Goal: Check status: Check status

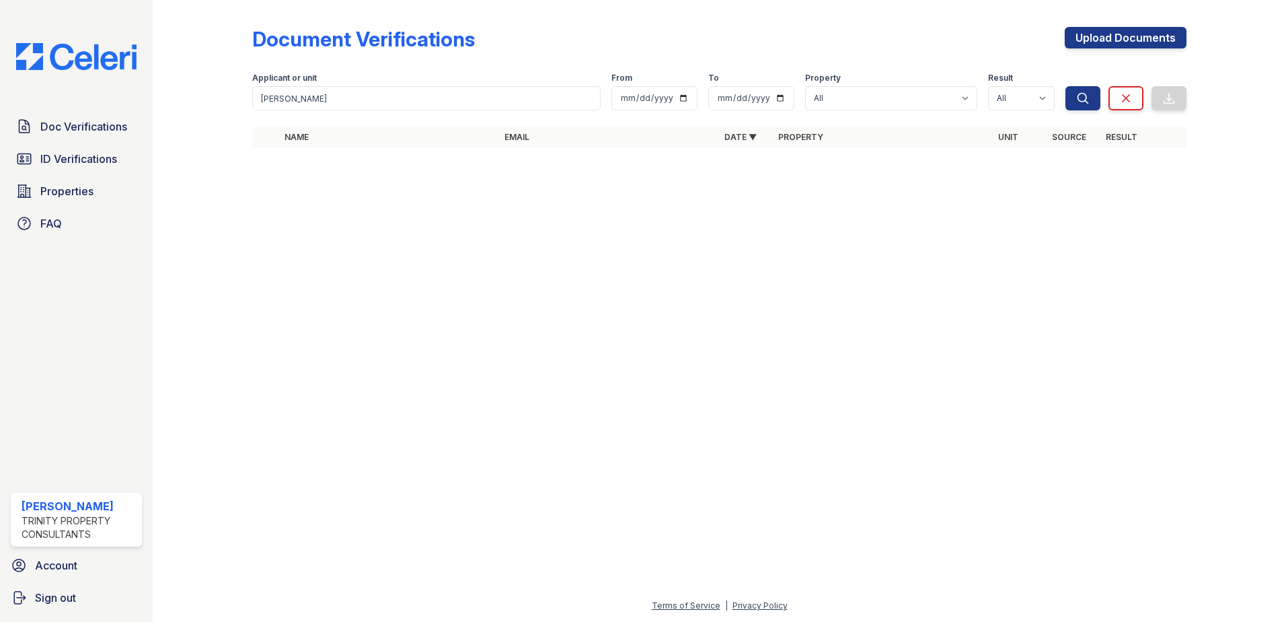
click at [61, 170] on link "ID Verifications" at bounding box center [76, 158] width 131 height 27
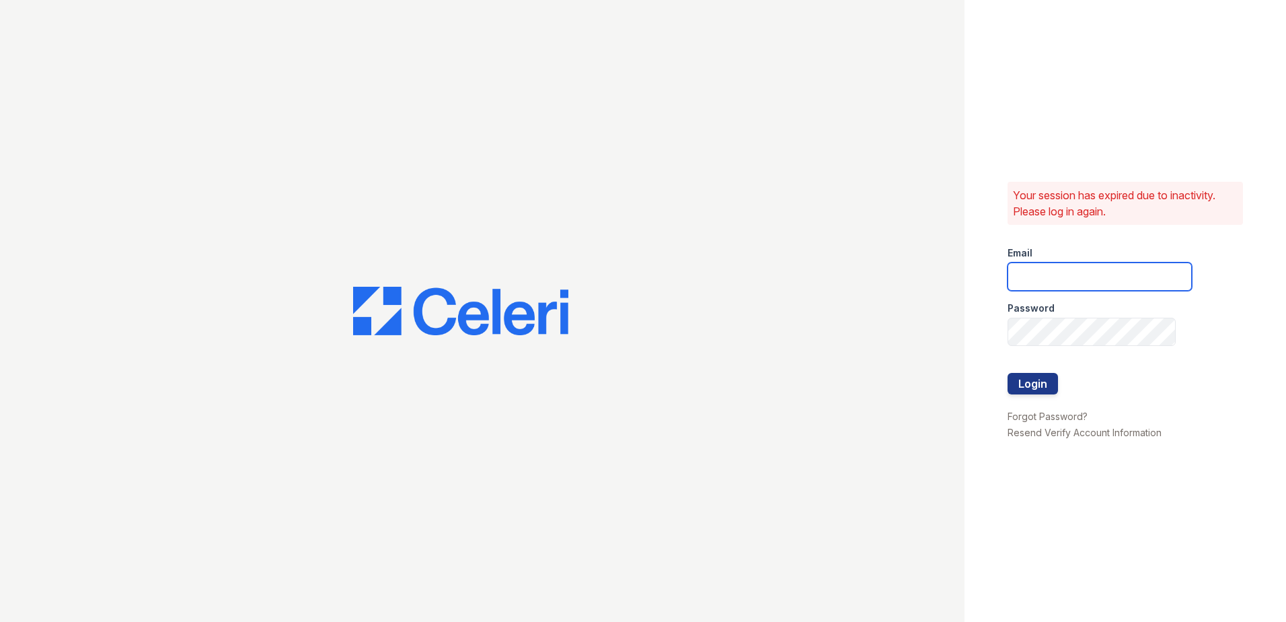
type input "Nutsey@Trinity-pm.com"
click at [1027, 385] on button "Login" at bounding box center [1033, 384] width 50 height 22
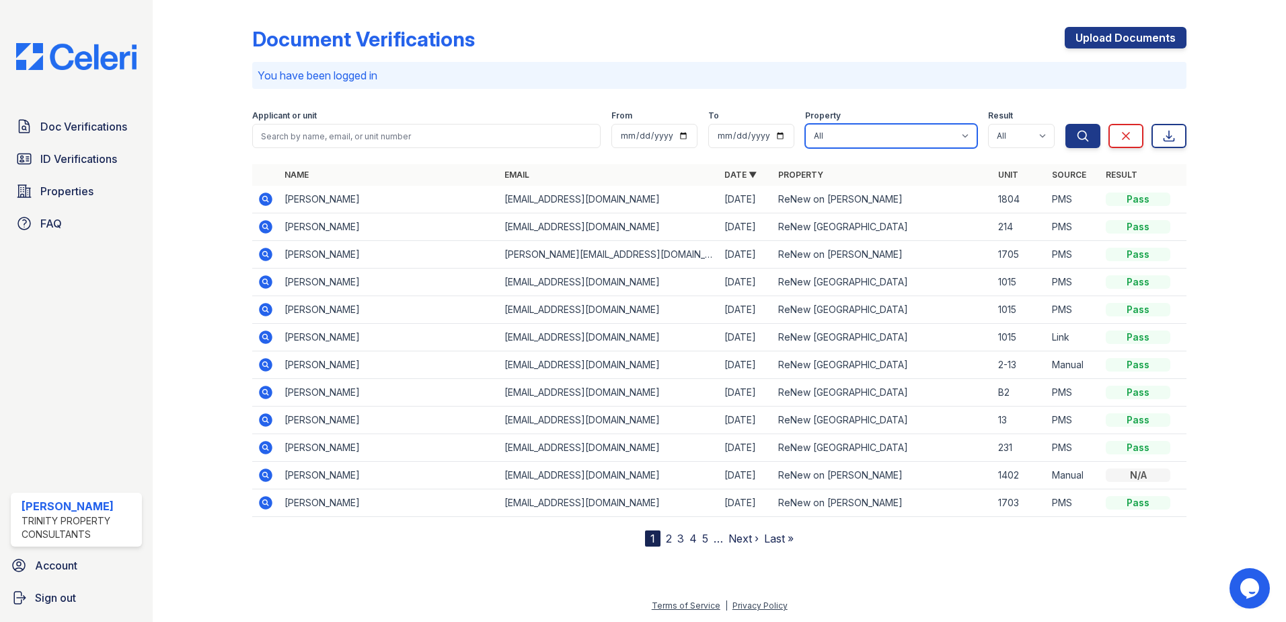
click at [944, 141] on select "All ReNew on Cantrell ReNew Otter Creek" at bounding box center [891, 136] width 172 height 24
select select "46"
click at [806, 124] on select "All ReNew on Cantrell ReNew Otter Creek" at bounding box center [891, 136] width 172 height 24
click at [1084, 138] on icon "submit" at bounding box center [1082, 135] width 13 height 13
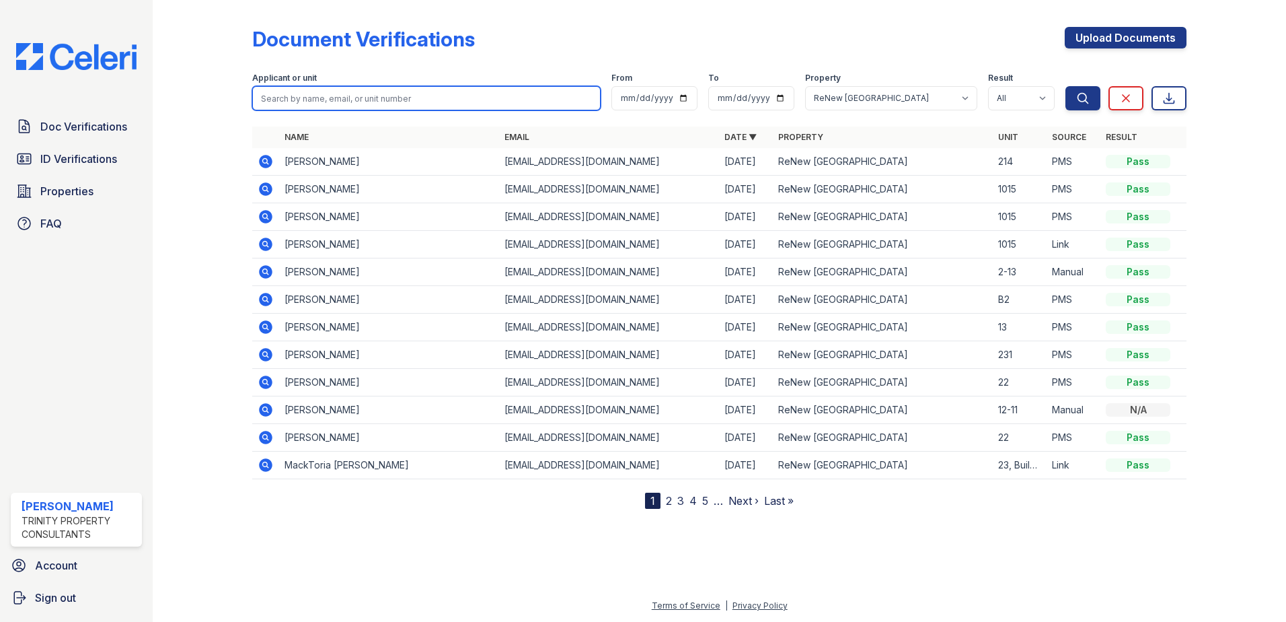
click at [348, 101] on input "search" at bounding box center [426, 98] width 348 height 24
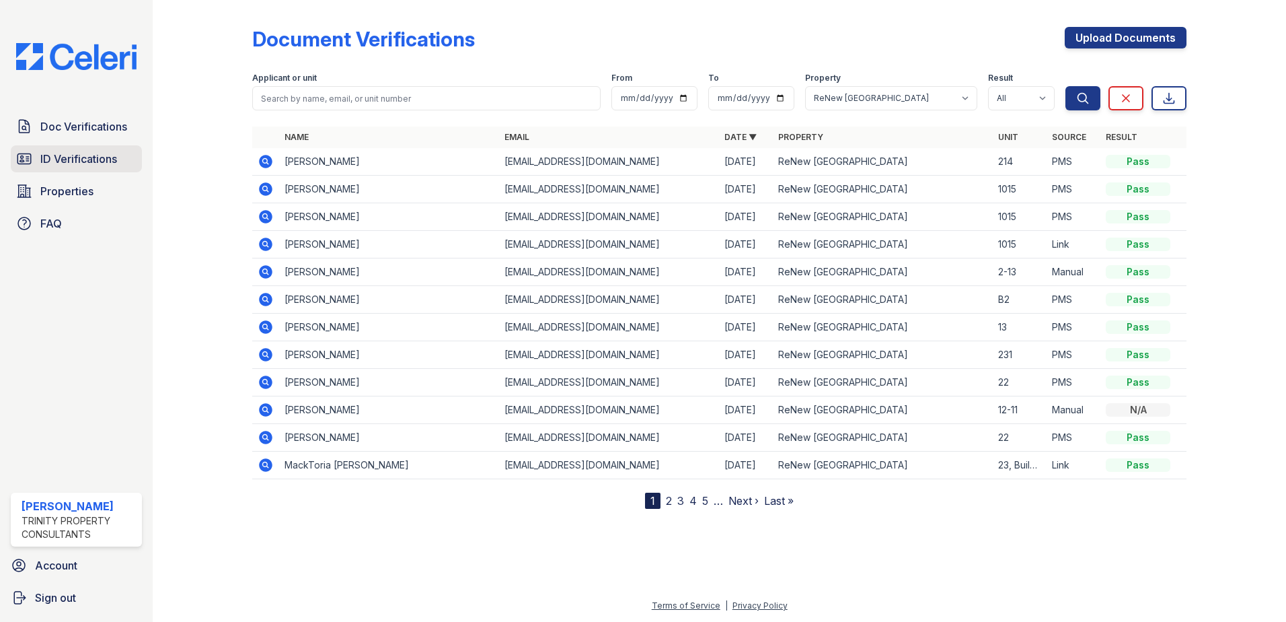
click at [97, 155] on span "ID Verifications" at bounding box center [78, 159] width 77 height 16
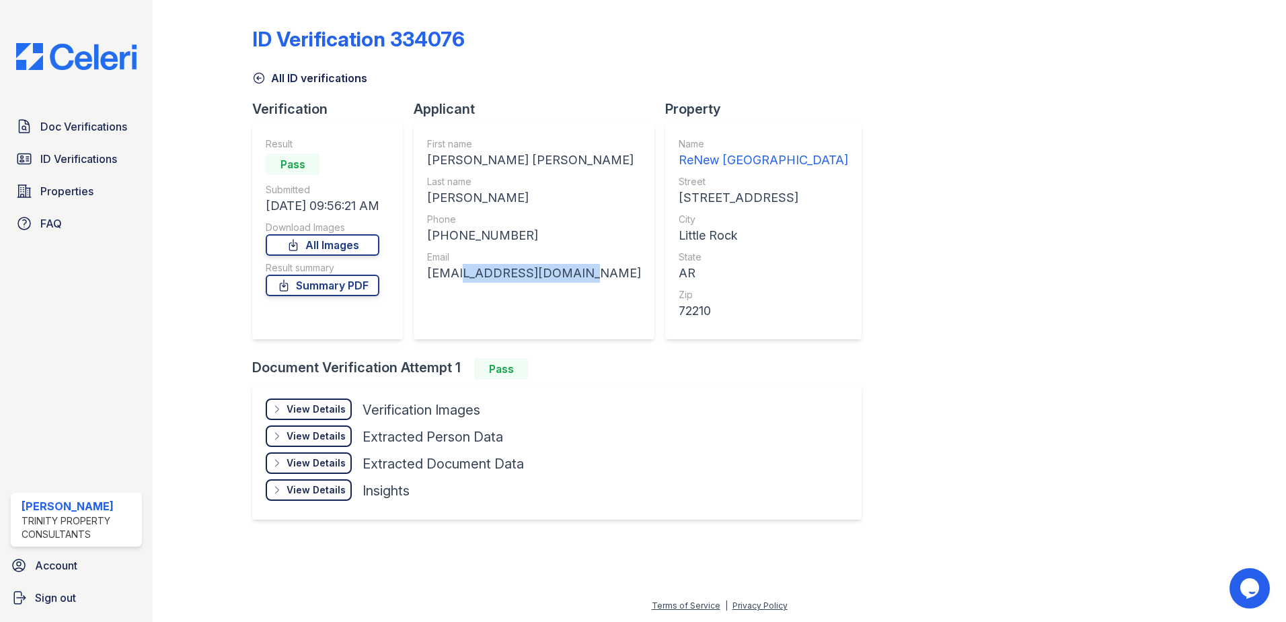
drag, startPoint x: 573, startPoint y: 269, endPoint x: 451, endPoint y: 272, distance: 122.5
click at [451, 272] on div "First name LAURYN NICOLE Last name CRANFORD Phone +18703160561 Email lcranford2…" at bounding box center [534, 231] width 241 height 215
drag, startPoint x: 451, startPoint y: 272, endPoint x: 441, endPoint y: 287, distance: 17.5
click at [441, 287] on div "First name LAURYN NICOLE Last name CRANFORD Phone +18703160561 Email lcranford2…" at bounding box center [534, 231] width 214 height 188
drag, startPoint x: 417, startPoint y: 272, endPoint x: 569, endPoint y: 273, distance: 152.0
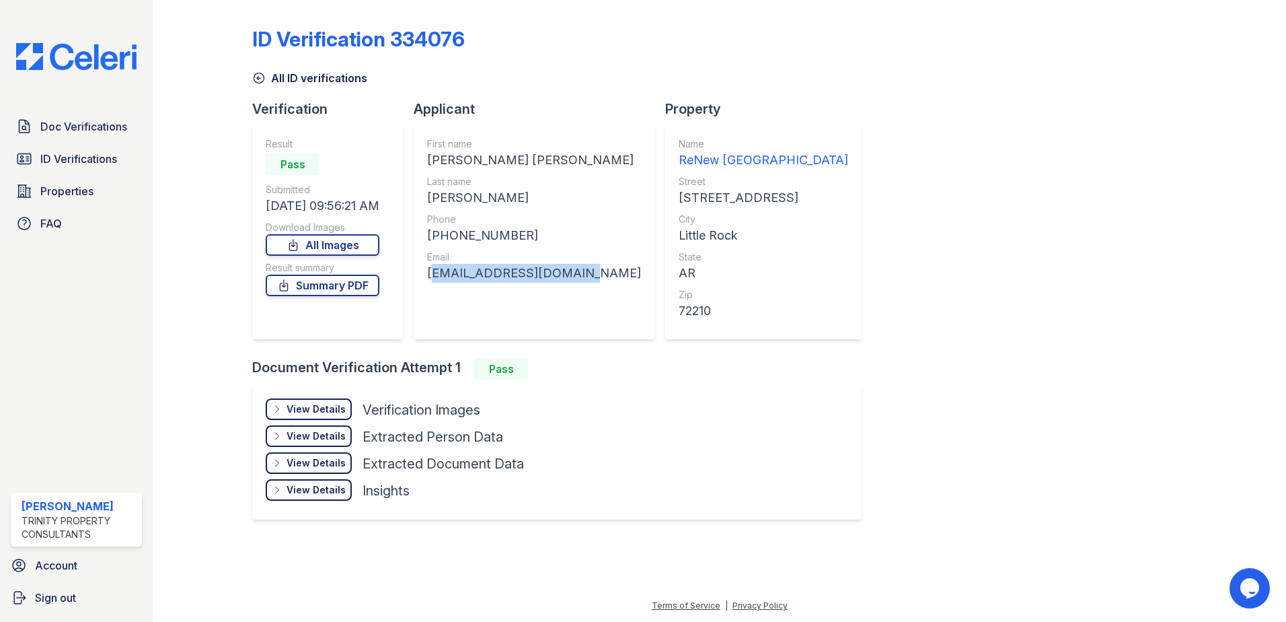
click at [569, 273] on div "First name LAURYN NICOLE Last name CRANFORD Phone +18703160561 Email lcranford2…" at bounding box center [534, 231] width 241 height 215
copy div "lcranford234@gmail.com"
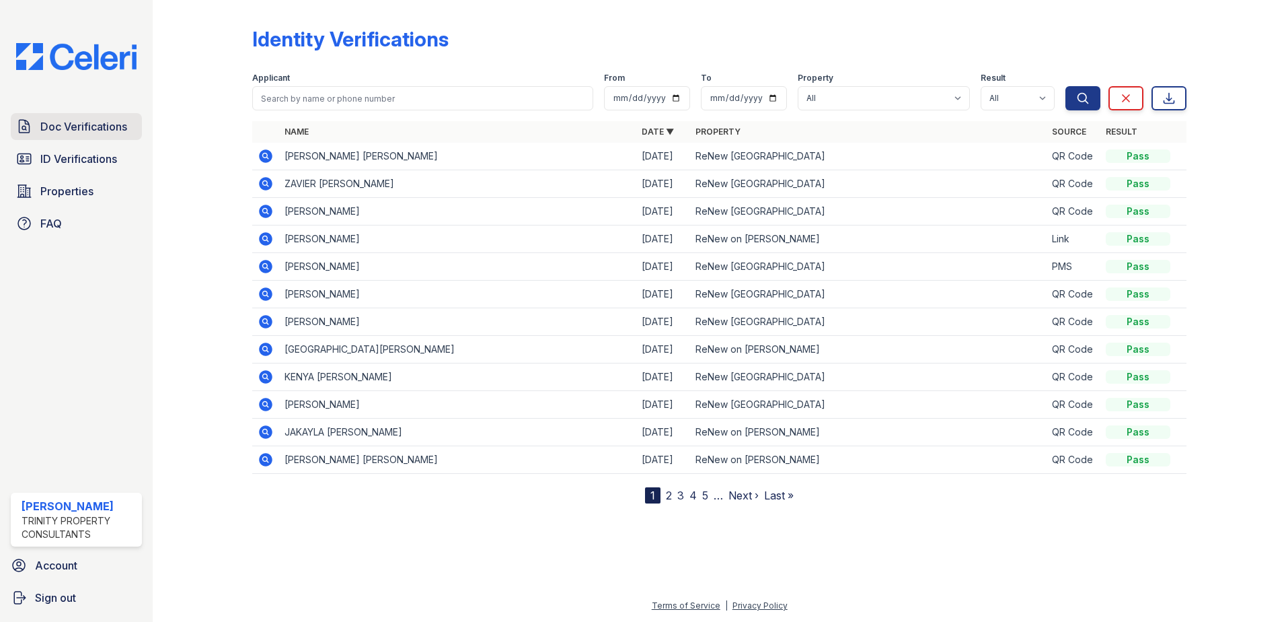
click at [90, 117] on link "Doc Verifications" at bounding box center [76, 126] width 131 height 27
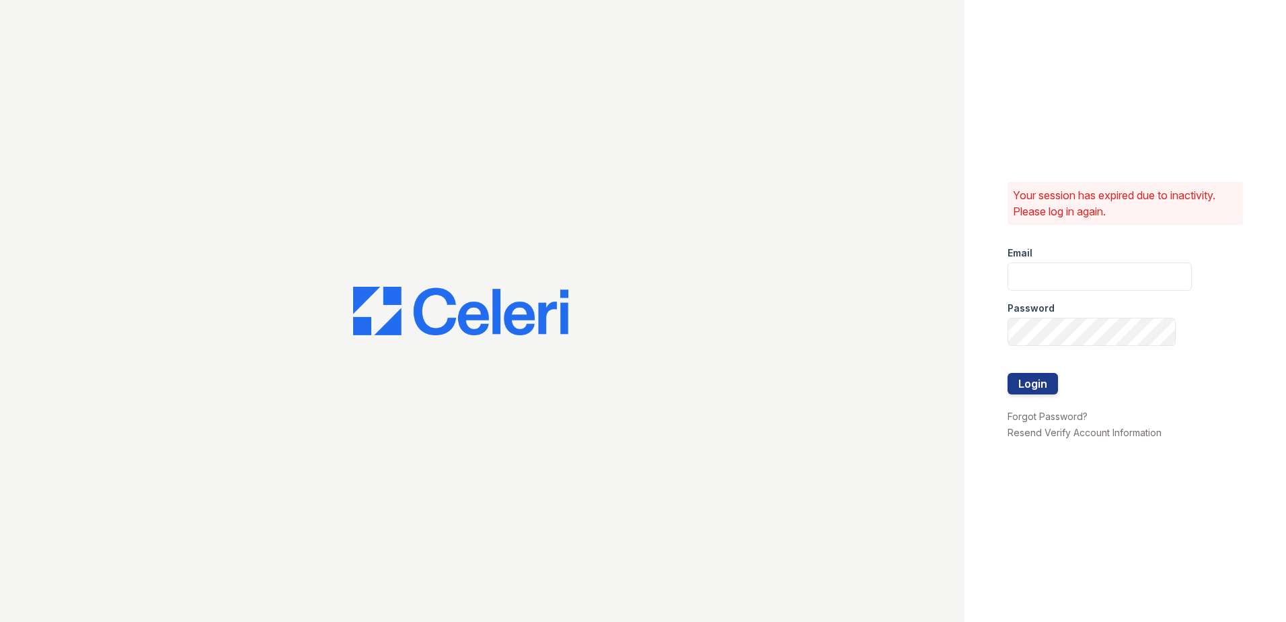
type input "[EMAIL_ADDRESS][DOMAIN_NAME]"
click at [1053, 385] on button "Login" at bounding box center [1033, 384] width 50 height 22
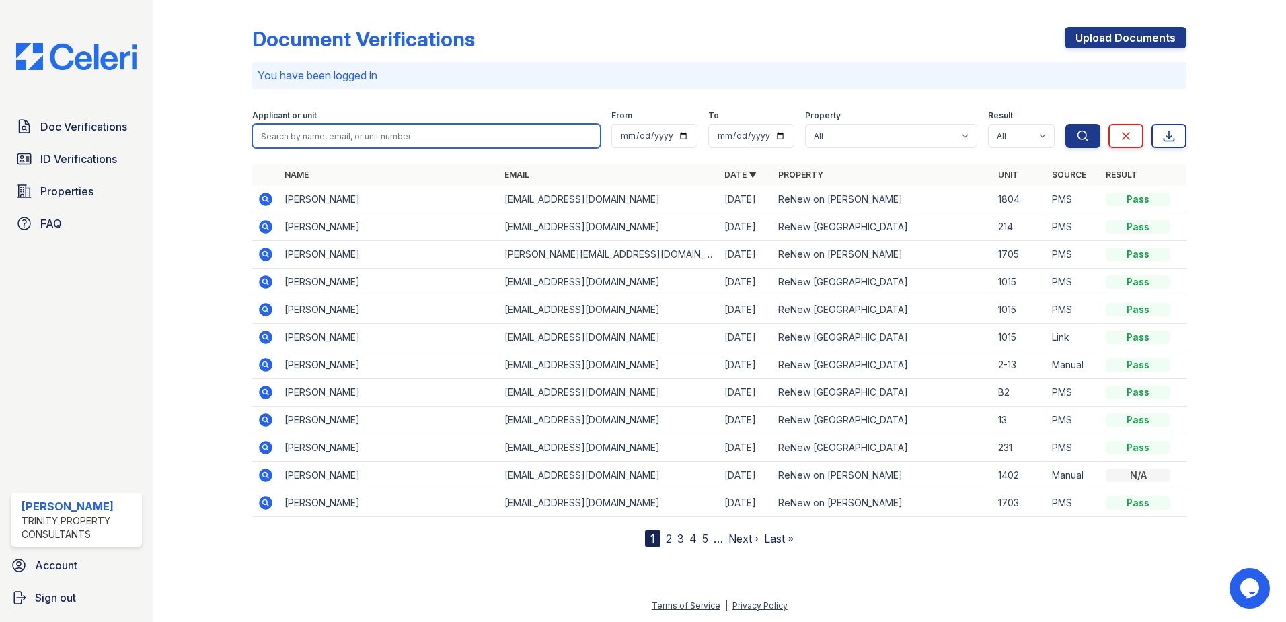
click at [349, 139] on input "search" at bounding box center [426, 136] width 348 height 24
type input "[PERSON_NAME]"
click at [1066, 124] on button "Search" at bounding box center [1083, 136] width 35 height 24
